Goal: Navigation & Orientation: Find specific page/section

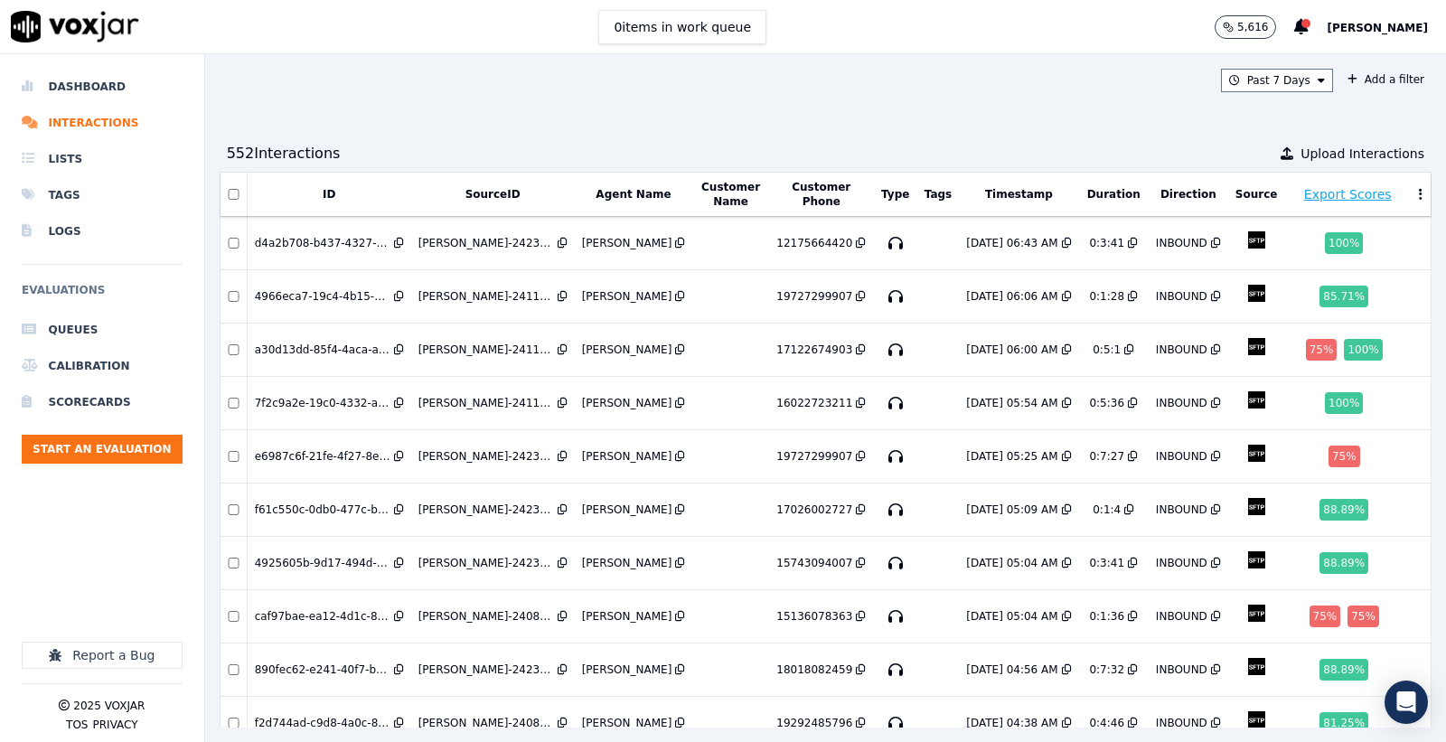
scroll to position [2719, 0]
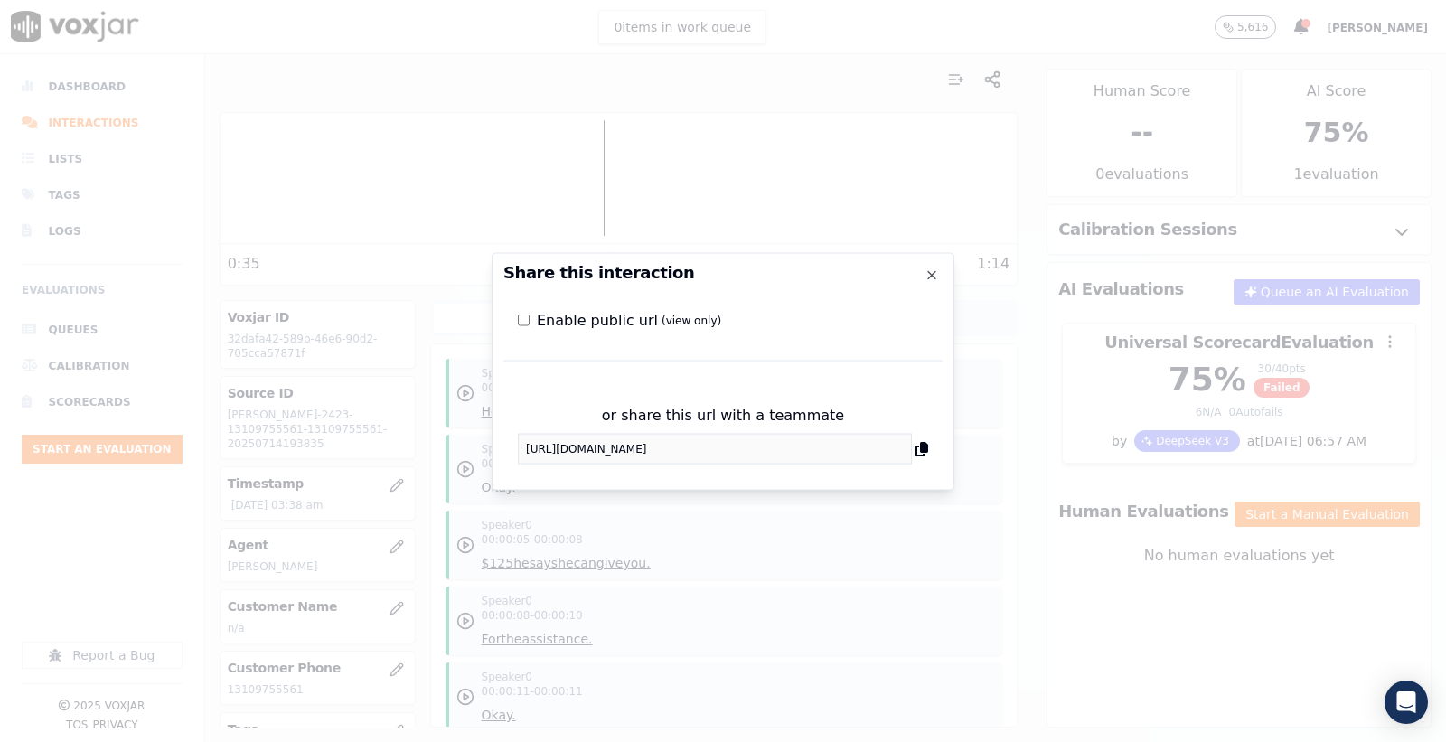
scroll to position [100, 0]
